Goal: Transaction & Acquisition: Book appointment/travel/reservation

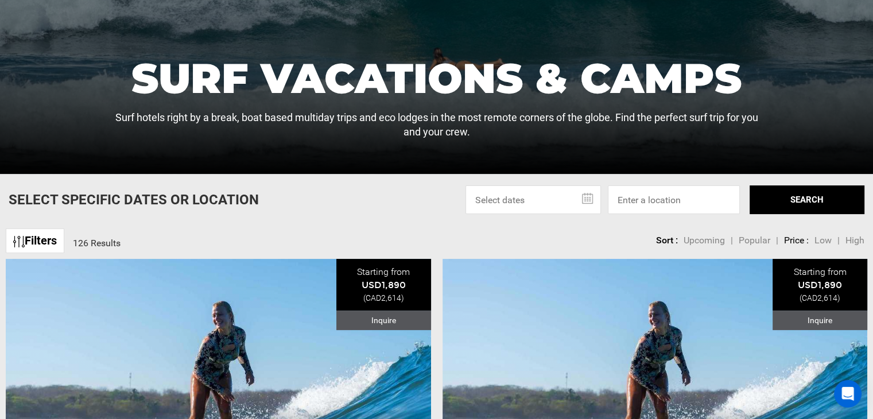
scroll to position [205, 0]
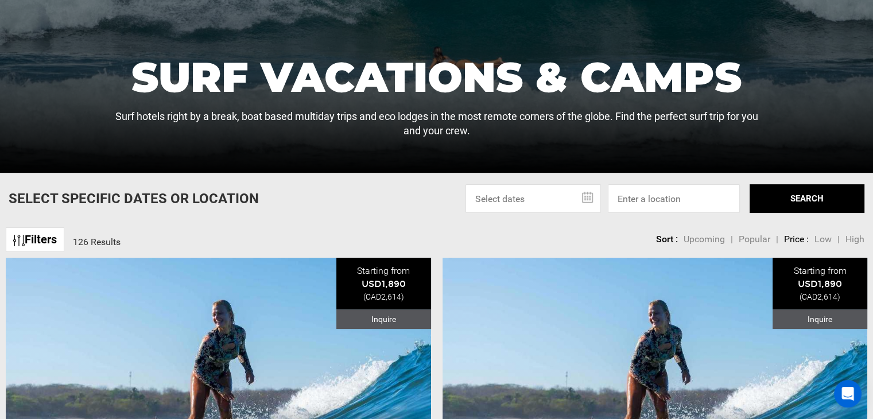
click at [594, 198] on input "text" at bounding box center [532, 198] width 135 height 29
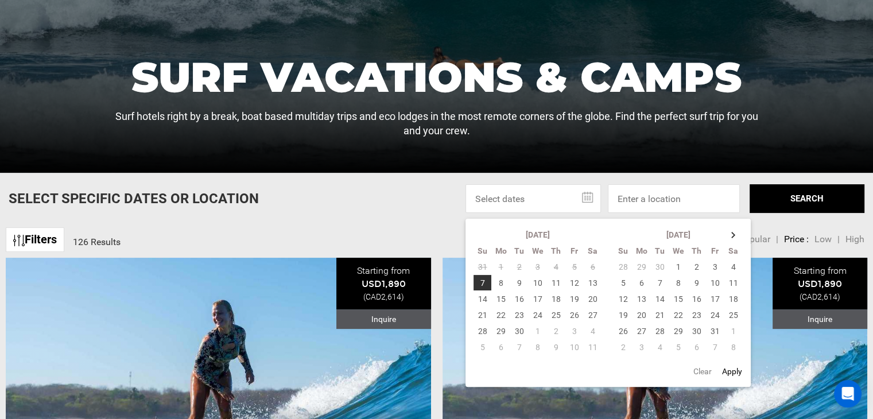
click at [590, 145] on div at bounding box center [436, 5] width 873 height 335
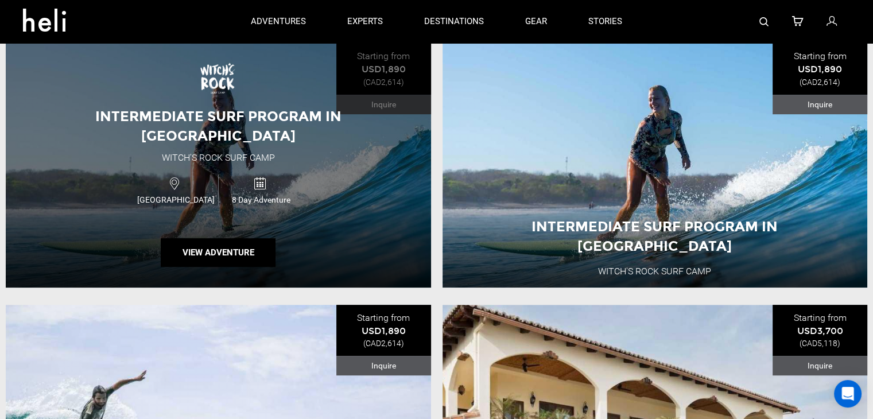
scroll to position [409, 0]
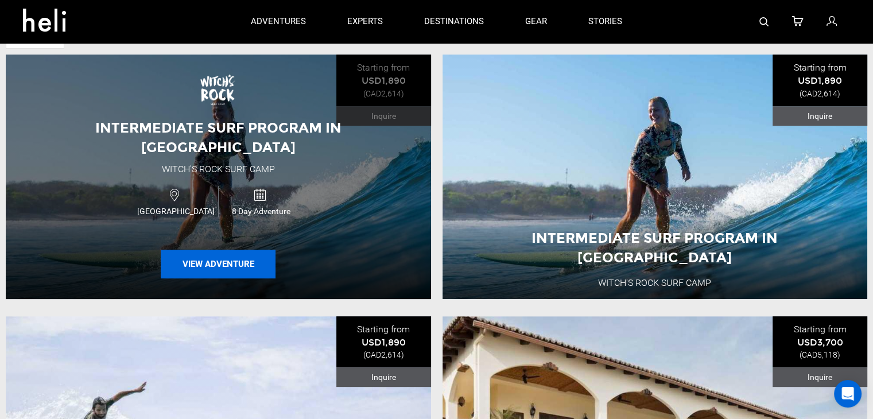
click at [248, 253] on button "View Adventure" at bounding box center [218, 264] width 115 height 29
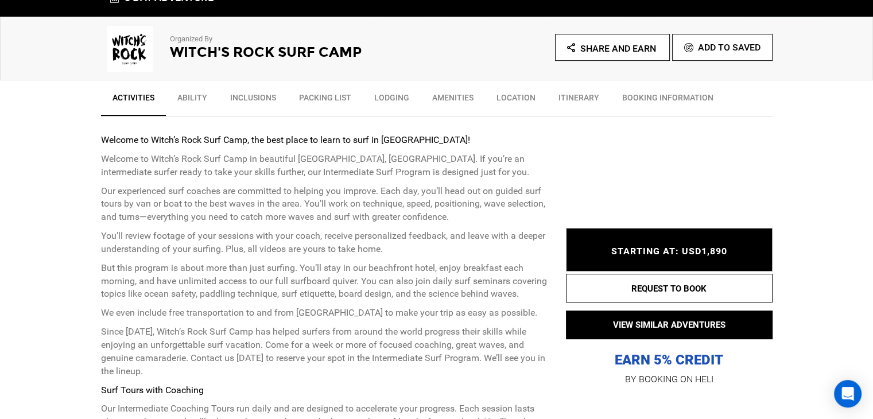
scroll to position [370, 0]
click at [248, 95] on link "Inclusions" at bounding box center [253, 100] width 69 height 29
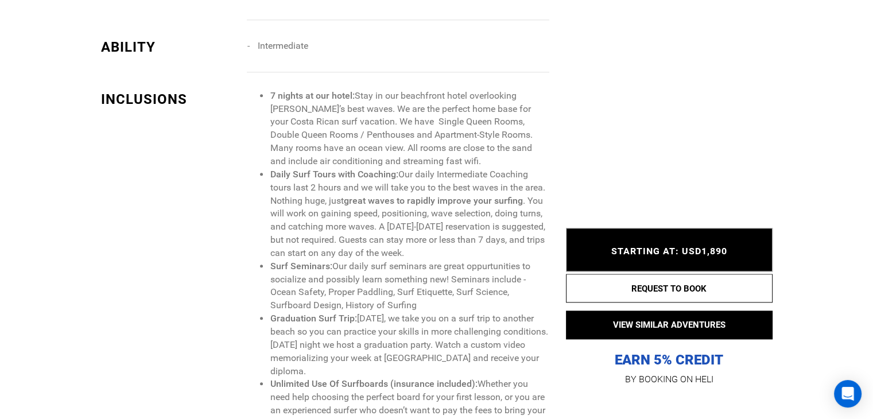
scroll to position [1284, 0]
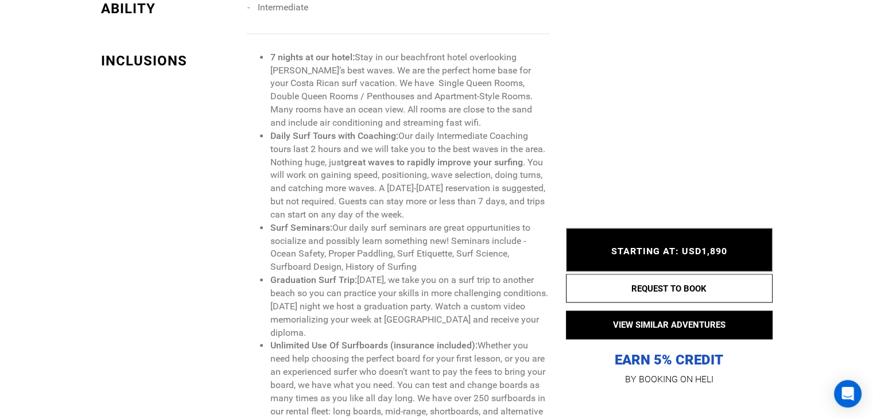
click at [248, 95] on ul "7 nights at our hotel: Stay in our beachfront hotel overlooking [PERSON_NAME]’s…" at bounding box center [397, 306] width 301 height 511
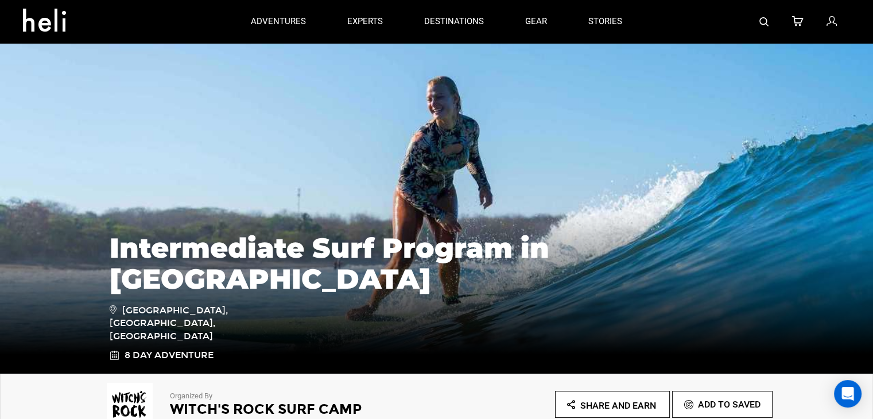
scroll to position [12, 0]
